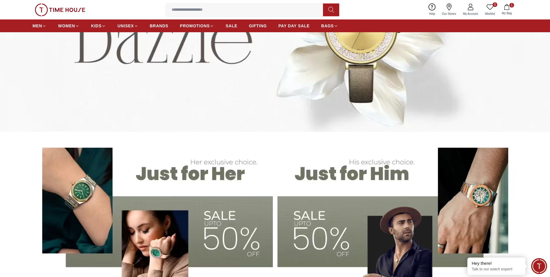
scroll to position [145, 0]
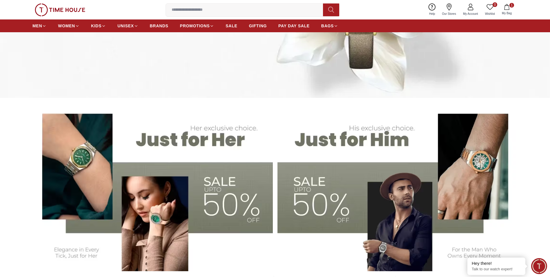
click at [313, 179] on img at bounding box center [398, 187] width 240 height 167
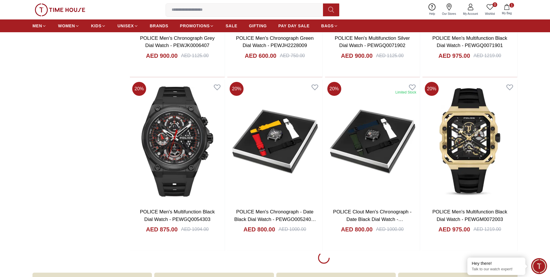
scroll to position [725, 0]
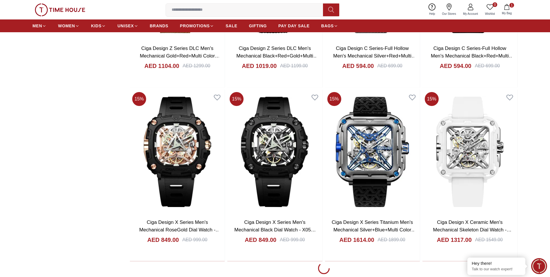
scroll to position [2436, 0]
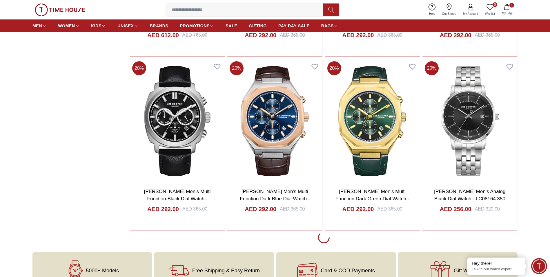
scroll to position [4205, 0]
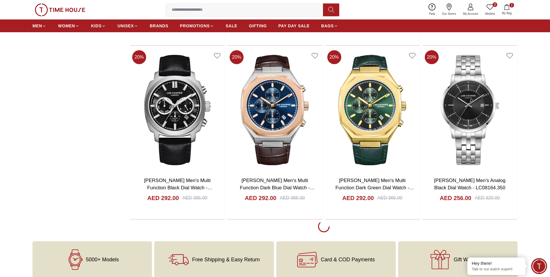
scroll to position [4263, 0]
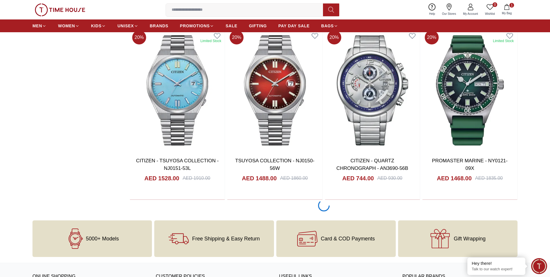
scroll to position [5916, 0]
